Goal: Information Seeking & Learning: Learn about a topic

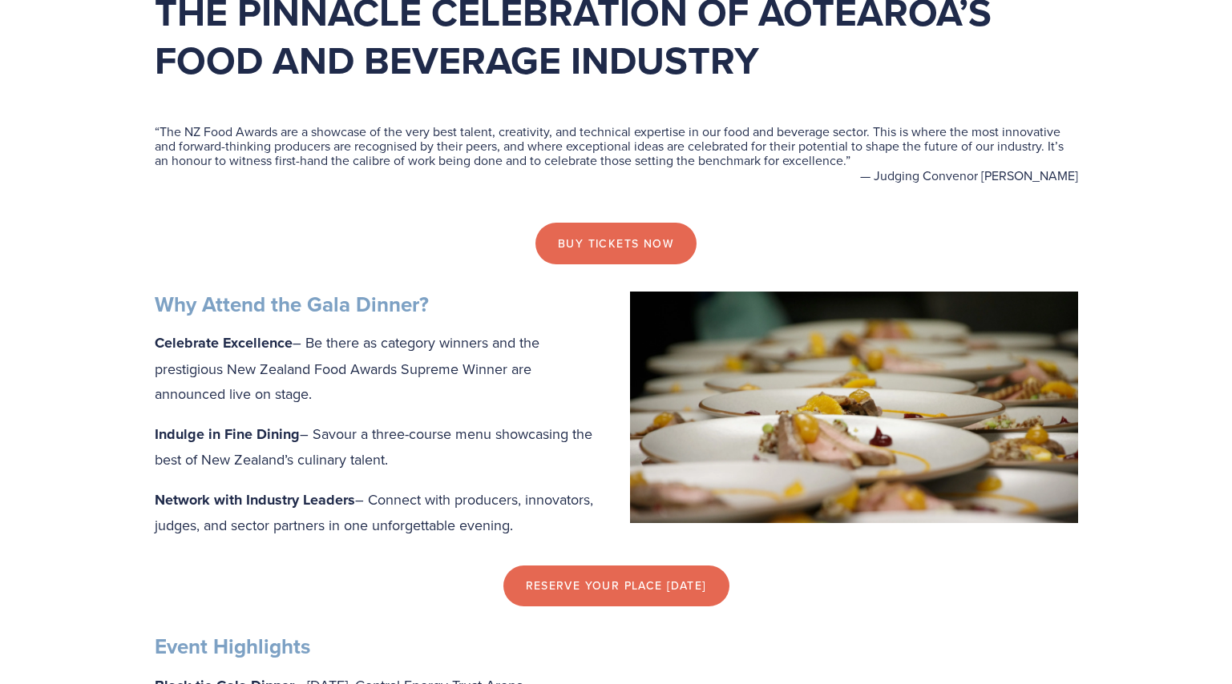
scroll to position [321, 0]
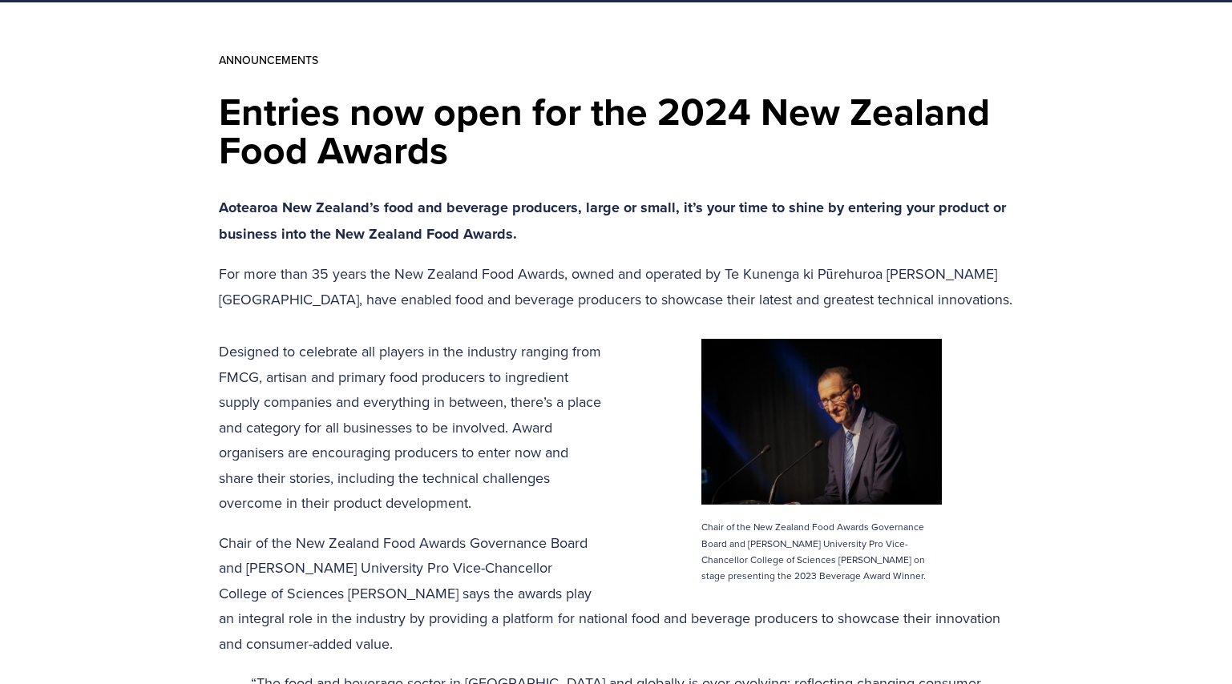
scroll to position [240, 0]
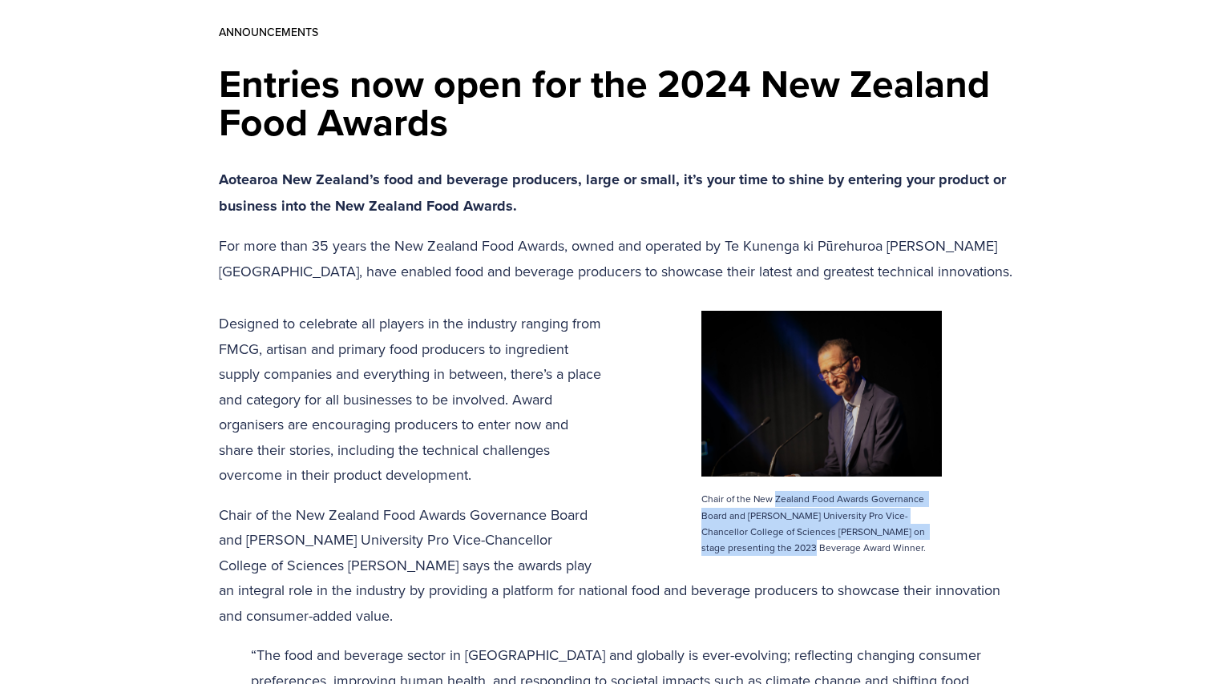
drag, startPoint x: 775, startPoint y: 498, endPoint x: 793, endPoint y: 546, distance: 51.5
click at [793, 546] on p "Chair of the New Zealand Food Awards Governance Board and [PERSON_NAME] Univers…" at bounding box center [821, 523] width 240 height 65
drag, startPoint x: 793, startPoint y: 546, endPoint x: 788, endPoint y: 506, distance: 40.4
click at [788, 506] on p "Chair of the New Zealand Food Awards Governance Board and [PERSON_NAME] Univers…" at bounding box center [821, 523] width 240 height 65
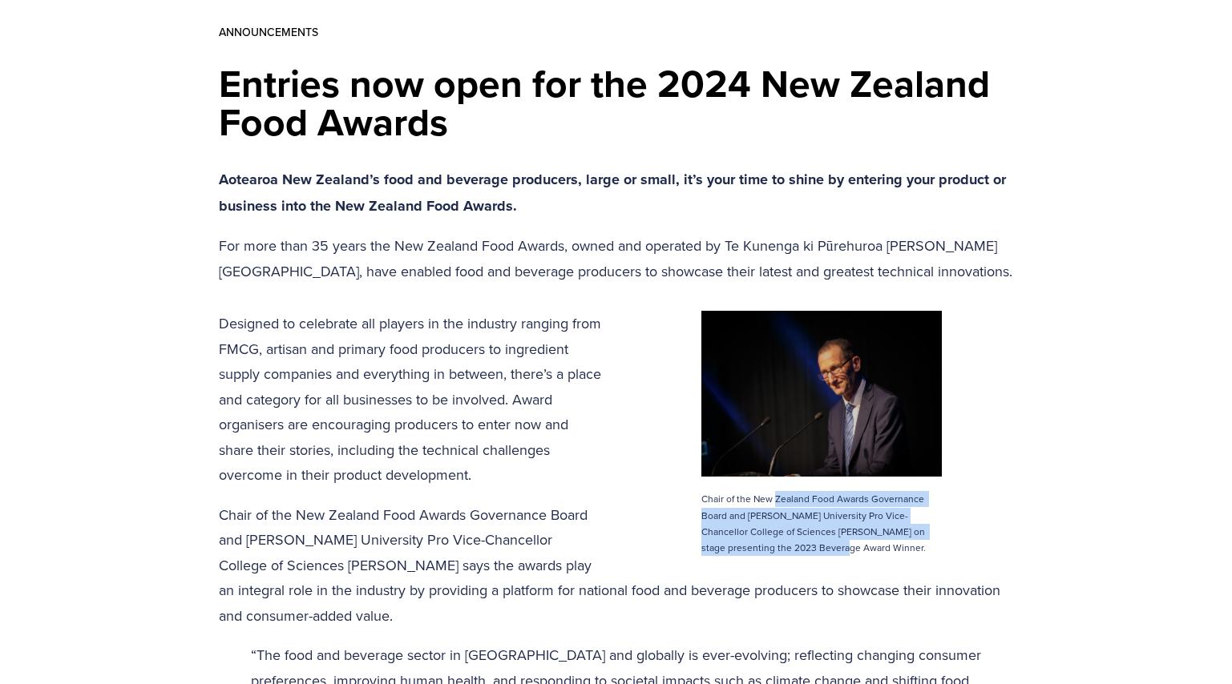
click at [788, 506] on p "Chair of the New Zealand Food Awards Governance Board and [PERSON_NAME] Univers…" at bounding box center [821, 523] width 240 height 65
drag, startPoint x: 788, startPoint y: 506, endPoint x: 792, endPoint y: 552, distance: 46.6
click at [792, 552] on p "Chair of the New Zealand Food Awards Governance Board and [PERSON_NAME] Univers…" at bounding box center [821, 523] width 240 height 65
drag, startPoint x: 841, startPoint y: 548, endPoint x: 841, endPoint y: 519, distance: 28.8
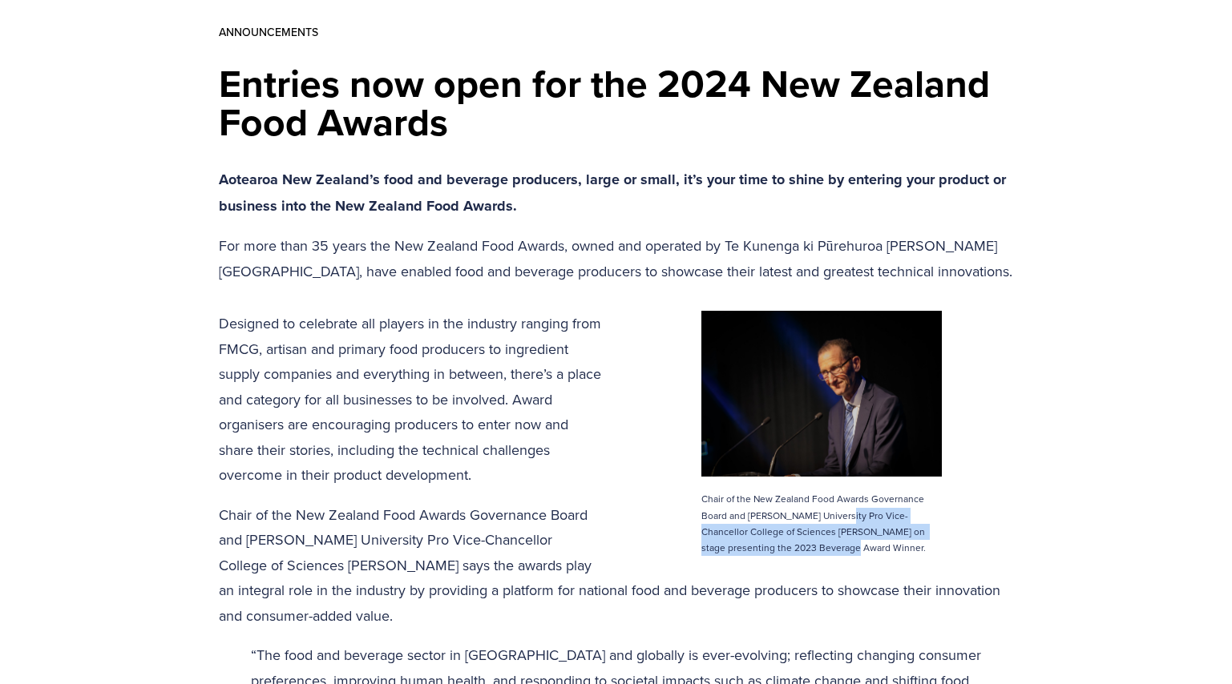
click at [841, 519] on p "Chair of the New Zealand Food Awards Governance Board and [PERSON_NAME] Univers…" at bounding box center [821, 523] width 240 height 65
